Goal: Find specific page/section

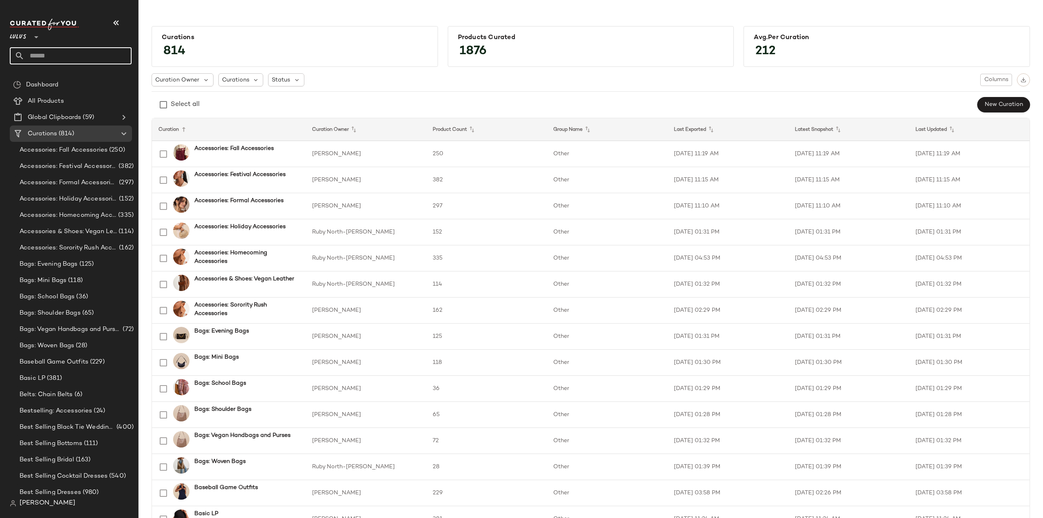
click at [69, 61] on input "text" at bounding box center [77, 55] width 107 height 17
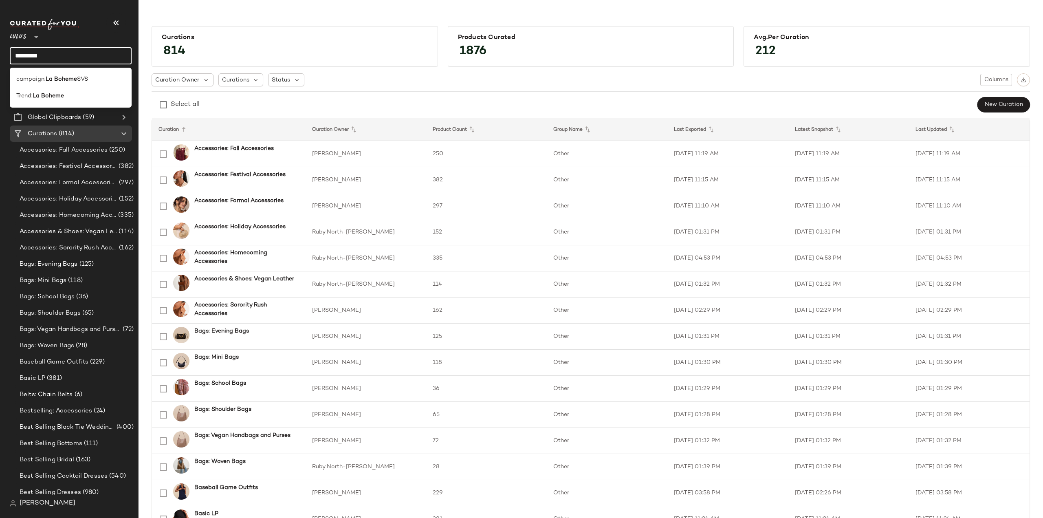
type input "*********"
click at [40, 95] on b "La Boheme" at bounding box center [48, 96] width 31 height 9
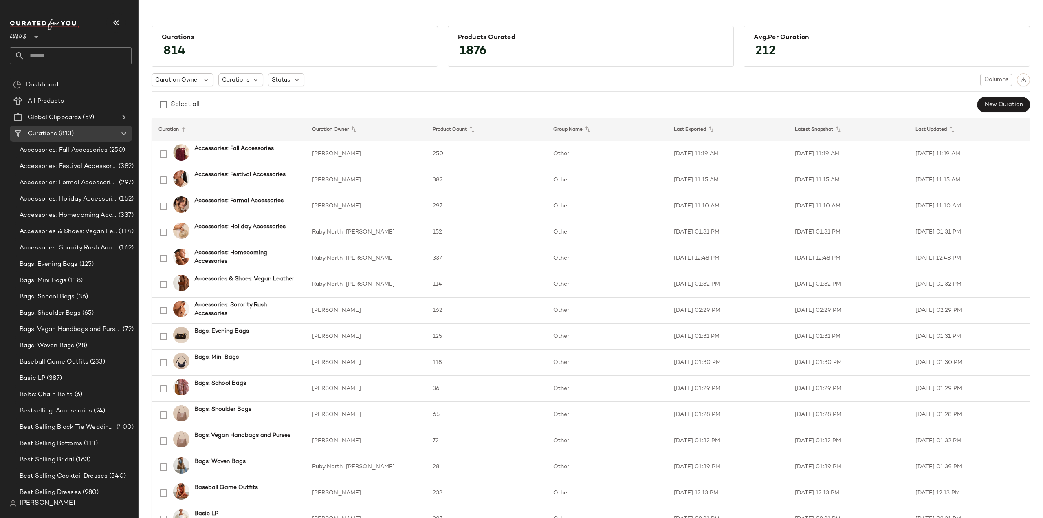
scroll to position [12450, 0]
